Goal: Task Accomplishment & Management: Use online tool/utility

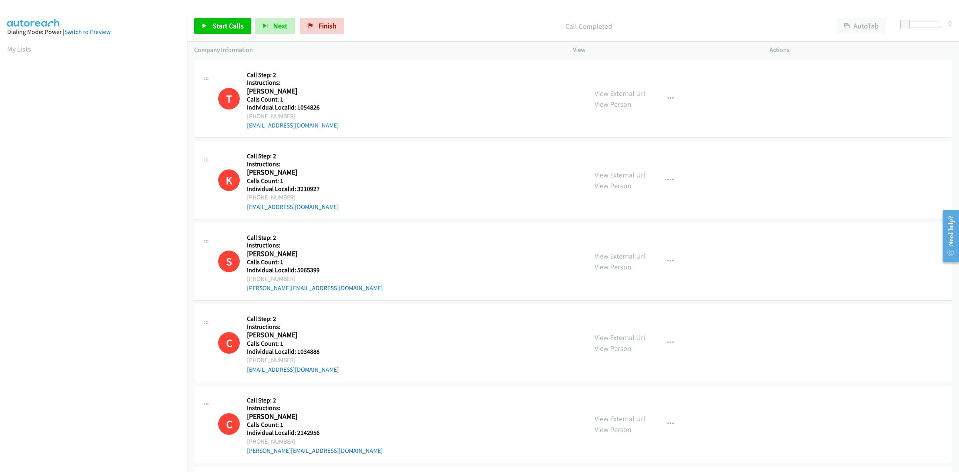
scroll to position [0, 1]
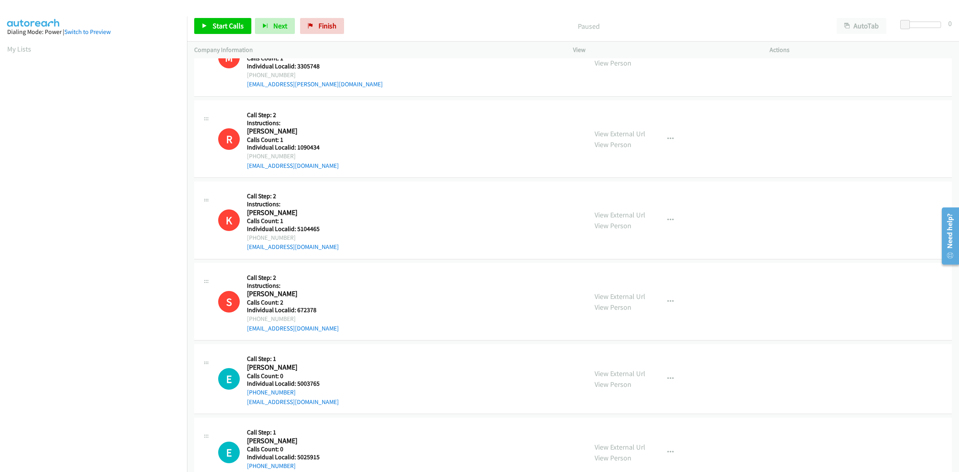
scroll to position [2006, 0]
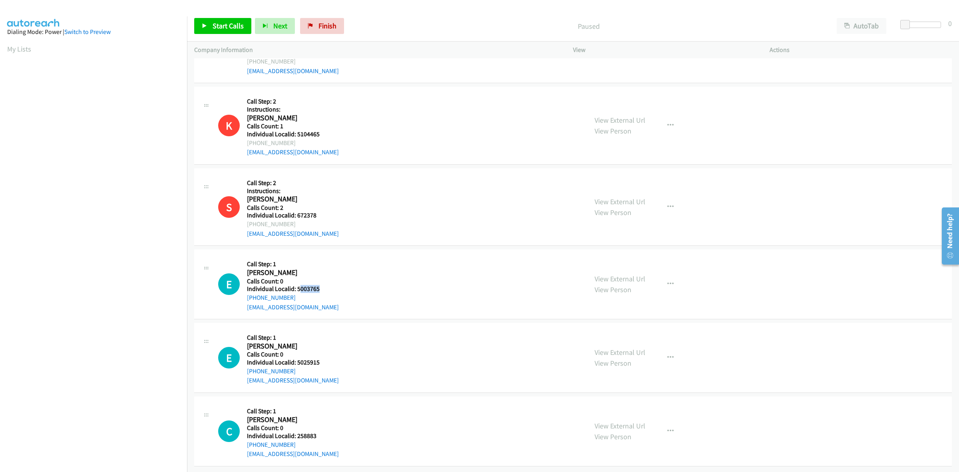
drag, startPoint x: 321, startPoint y: 281, endPoint x: 299, endPoint y: 281, distance: 21.6
click at [299, 285] on h5 "Individual Localid: 5003765" at bounding box center [293, 289] width 92 height 8
click at [321, 285] on h5 "Individual Localid: 5003765" at bounding box center [293, 289] width 92 height 8
drag, startPoint x: 323, startPoint y: 279, endPoint x: 295, endPoint y: 282, distance: 27.8
click at [295, 285] on h5 "Individual Localid: 5003765" at bounding box center [293, 289] width 92 height 8
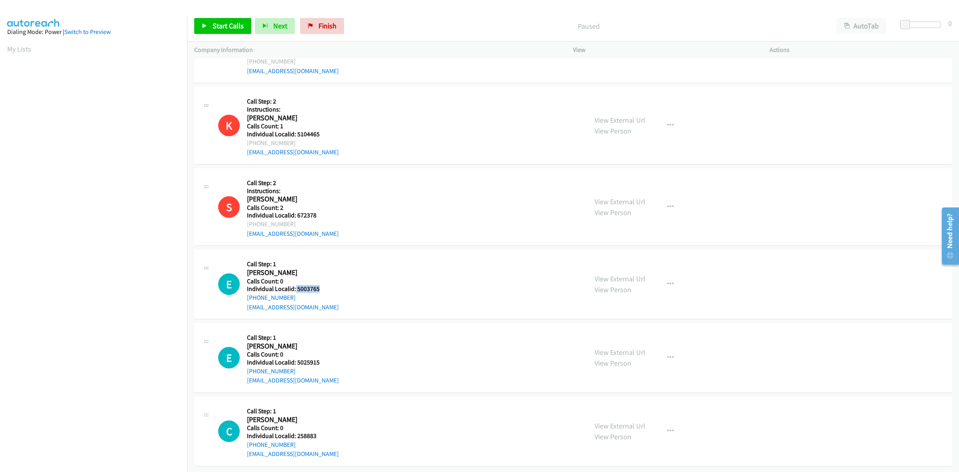
copy h5 "5003765"
click at [303, 260] on h5 "Call Step: 1" at bounding box center [293, 264] width 92 height 8
drag, startPoint x: 295, startPoint y: 289, endPoint x: 246, endPoint y: 291, distance: 49.2
click at [246, 291] on div "E Callback Scheduled Call Step: 1 Eric Gifford America/Chicago Calls Count: 0 I…" at bounding box center [399, 284] width 362 height 55
copy link "+1 817-825-5096"
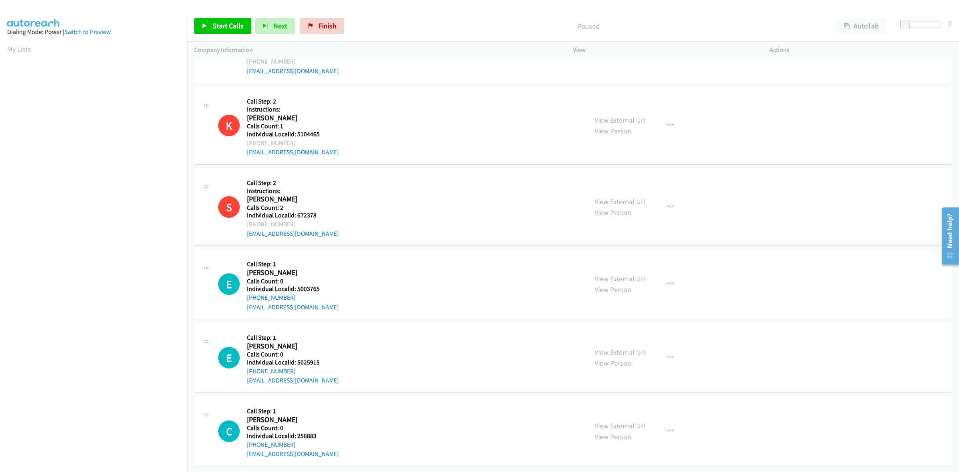
scroll to position [0, 1]
drag, startPoint x: 326, startPoint y: 283, endPoint x: 296, endPoint y: 281, distance: 30.5
click at [296, 285] on h5 "Individual Localid: 5003765" at bounding box center [293, 289] width 92 height 8
copy h5 "5003765"
